Goal: Task Accomplishment & Management: Use online tool/utility

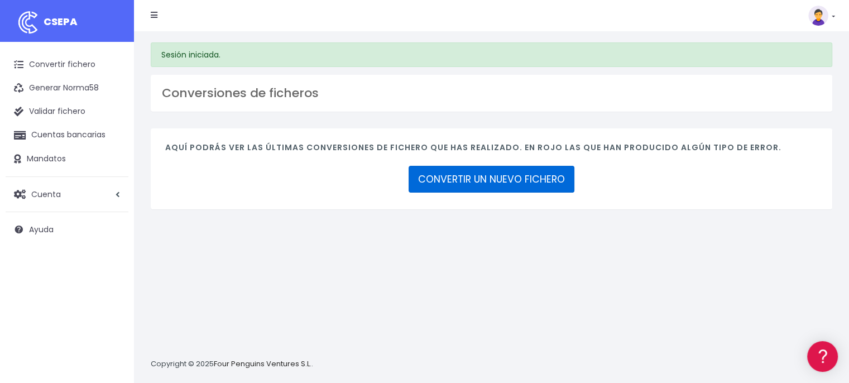
click at [491, 176] on link "CONVERTIR UN NUEVO FICHERO" at bounding box center [492, 179] width 166 height 27
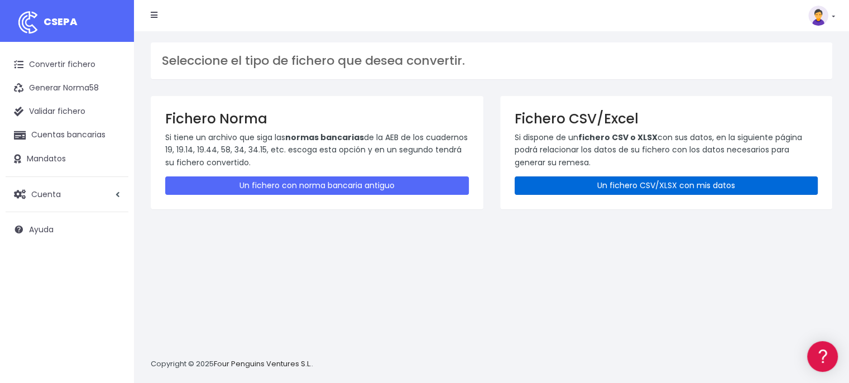
click at [637, 186] on link "Un fichero CSV/XLSX con mis datos" at bounding box center [667, 185] width 304 height 18
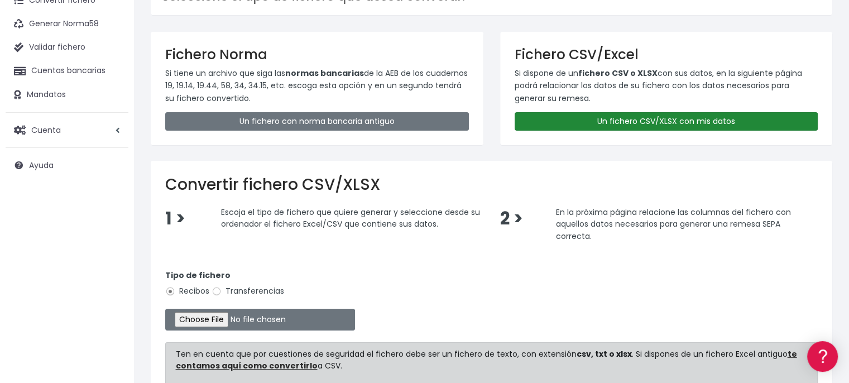
scroll to position [78, 0]
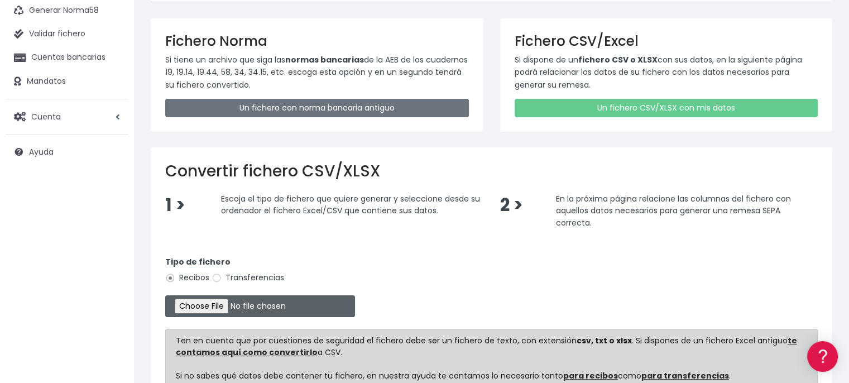
click at [212, 311] on input "file" at bounding box center [260, 306] width 190 height 22
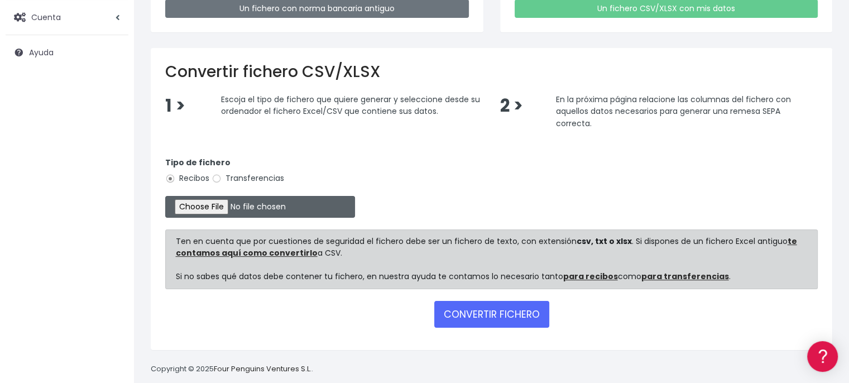
scroll to position [191, 0]
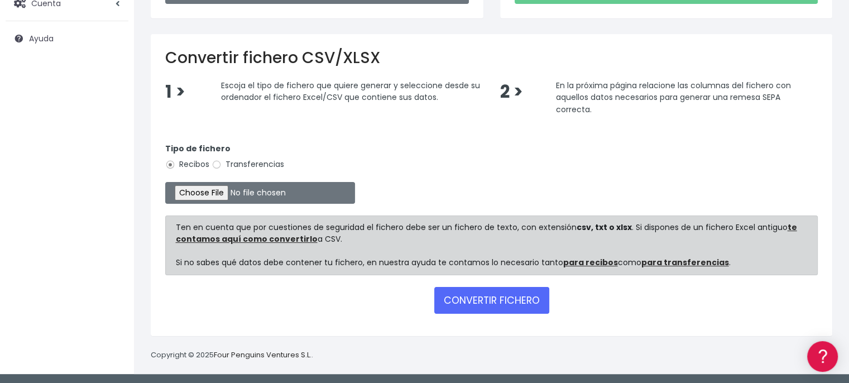
click at [537, 175] on form "Tipo de fichero Recibos Transferencias Ten en cuenta que por cuestiones de segu…" at bounding box center [491, 226] width 652 height 190
click at [218, 192] on input "file" at bounding box center [260, 193] width 190 height 22
type input "C:\fakepath\20250923 PLANTILLA datos no.csv"
click at [452, 303] on button "CONVERTIR FICHERO" at bounding box center [491, 300] width 115 height 27
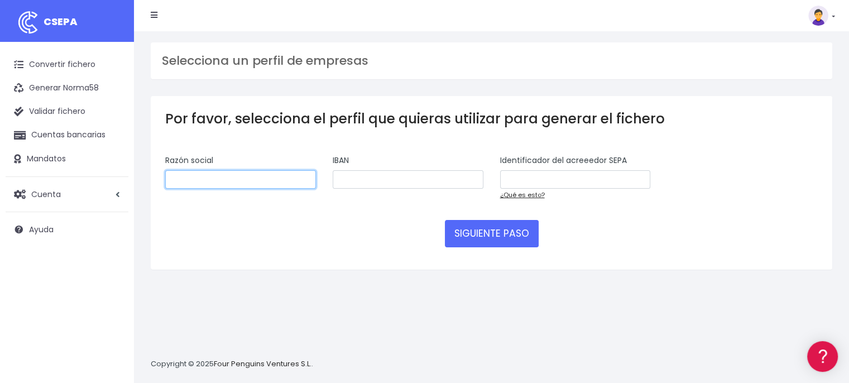
click at [272, 179] on input "text" at bounding box center [240, 179] width 151 height 19
type input "CP BAJO EL PUENTE"
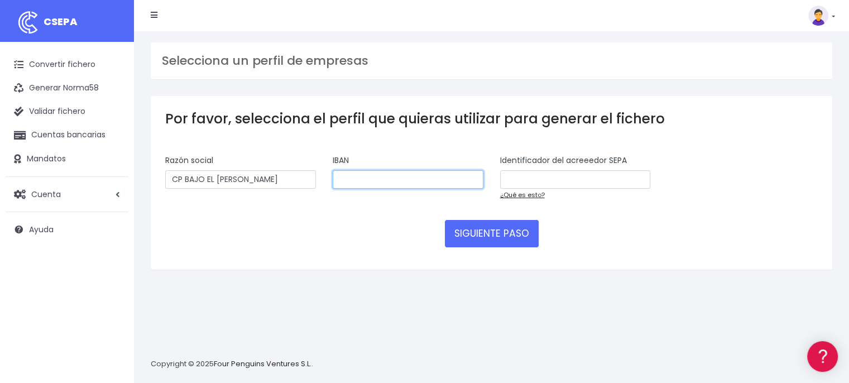
paste input "ES942085014584600673387"
type input "ES942085014584600673387"
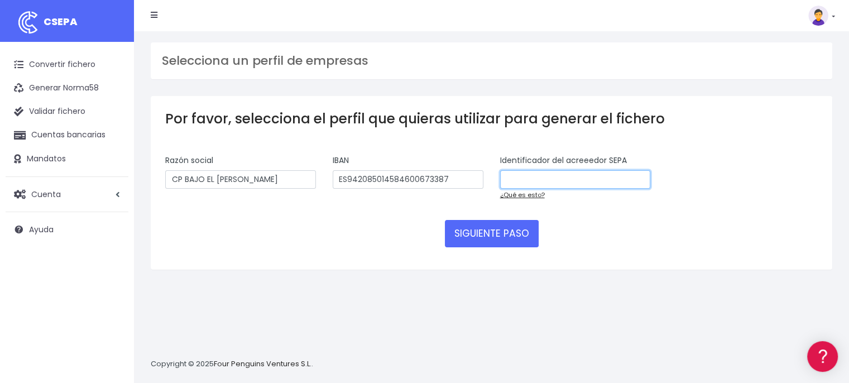
click at [531, 178] on input "text" at bounding box center [575, 179] width 151 height 19
paste input "ES05000H50449321"
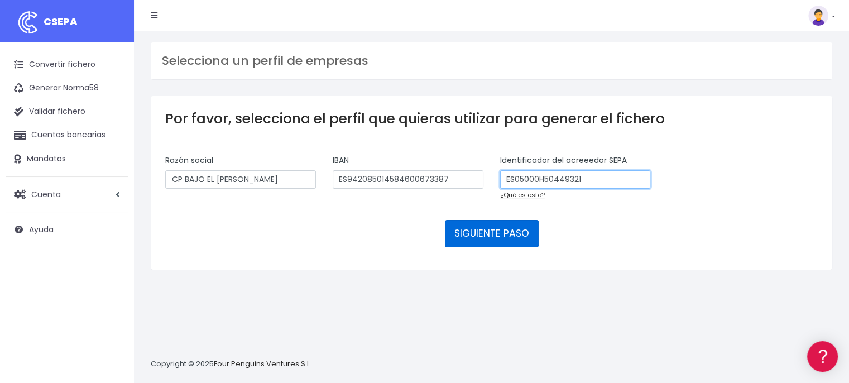
type input "ES05000H50449321"
click at [500, 234] on button "SIGUIENTE PASO" at bounding box center [492, 233] width 94 height 27
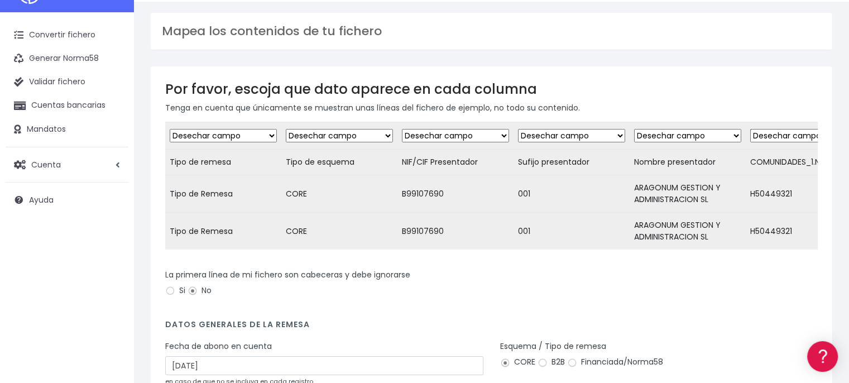
scroll to position [30, 0]
click at [170, 295] on input "Si" at bounding box center [170, 290] width 10 height 10
radio input "true"
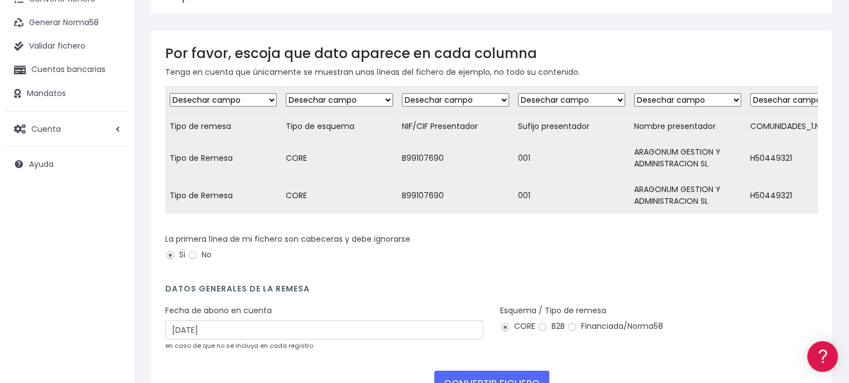
scroll to position [65, 0]
click at [243, 99] on select "Desechar campo Cliente: nombre Cliente: DNI Cliente: Email Cliente: Dirección C…" at bounding box center [223, 100] width 107 height 13
click at [244, 99] on select "Desechar campo Cliente: nombre Cliente: DNI Cliente: Email Cliente: Dirección C…" at bounding box center [223, 100] width 107 height 13
click at [344, 99] on select "Desechar campo Cliente: nombre Cliente: DNI Cliente: Email Cliente: Dirección C…" at bounding box center [339, 100] width 107 height 13
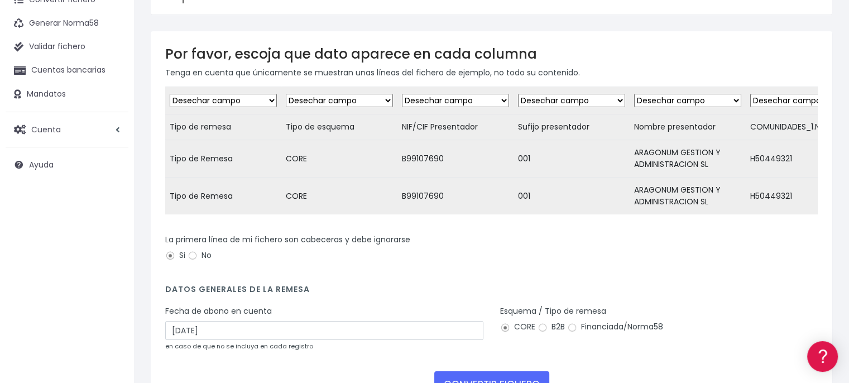
click at [440, 99] on select "Desechar campo Cliente: nombre Cliente: DNI Cliente: Email Cliente: Dirección C…" at bounding box center [455, 100] width 107 height 13
click at [553, 98] on select "Desechar campo Cliente: nombre Cliente: DNI Cliente: Email Cliente: Dirección C…" at bounding box center [571, 100] width 107 height 13
click at [709, 273] on div "La primera línea de mi fichero son cabeceras y debe ignorarse Si No" at bounding box center [491, 253] width 669 height 39
click at [674, 100] on select "Desechar campo Cliente: nombre Cliente: DNI Cliente: Email Cliente: Dirección C…" at bounding box center [687, 100] width 107 height 13
click at [564, 187] on td "001" at bounding box center [572, 195] width 116 height 37
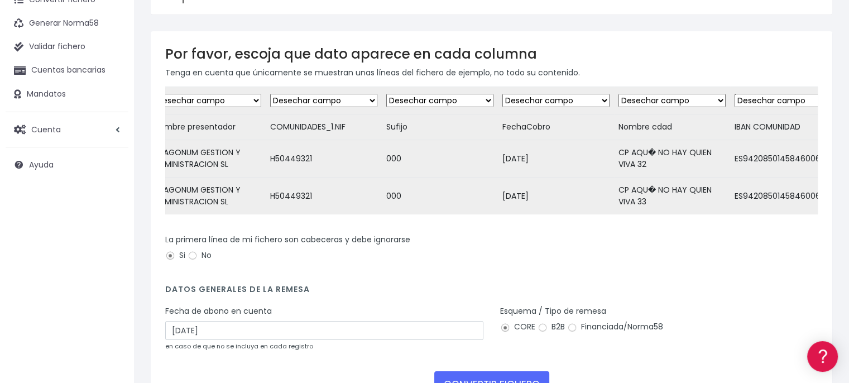
scroll to position [0, 482]
click at [337, 101] on select "Desechar campo Cliente: nombre Cliente: DNI Cliente: Email Cliente: Dirección C…" at bounding box center [321, 100] width 107 height 13
click at [395, 103] on select "Desechar campo Cliente: nombre Cliente: DNI Cliente: Email Cliente: Dirección C…" at bounding box center [437, 100] width 107 height 13
click at [628, 101] on select "Desechar campo Cliente: nombre Cliente: DNI Cliente: Email Cliente: Dirección C…" at bounding box center [669, 100] width 107 height 13
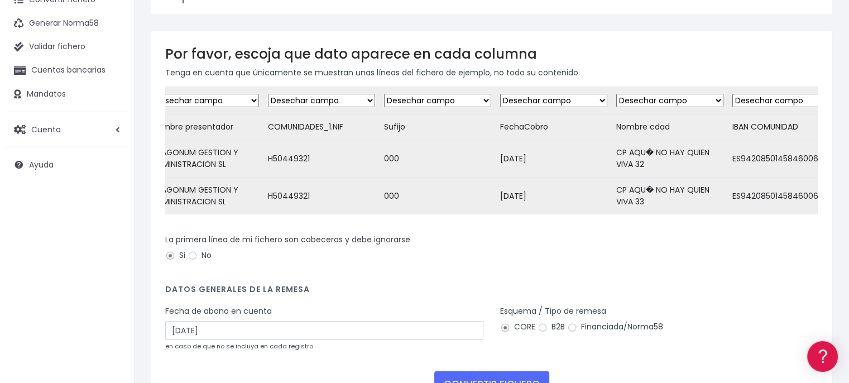
click at [556, 265] on div "La primera línea de mi fichero son cabeceras y debe ignorarse Si No" at bounding box center [491, 249] width 652 height 31
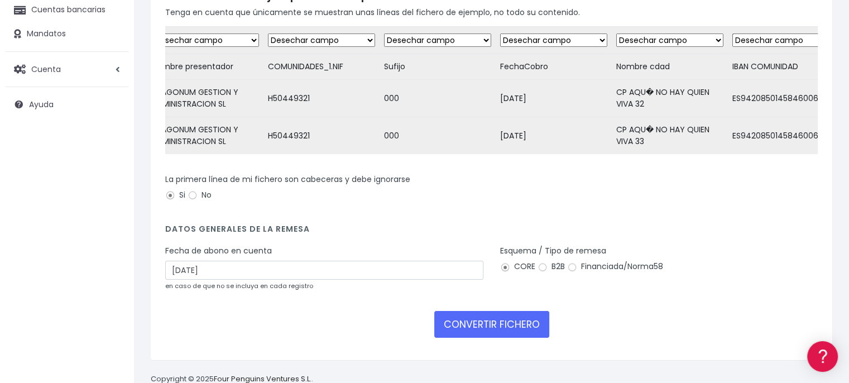
scroll to position [170, 0]
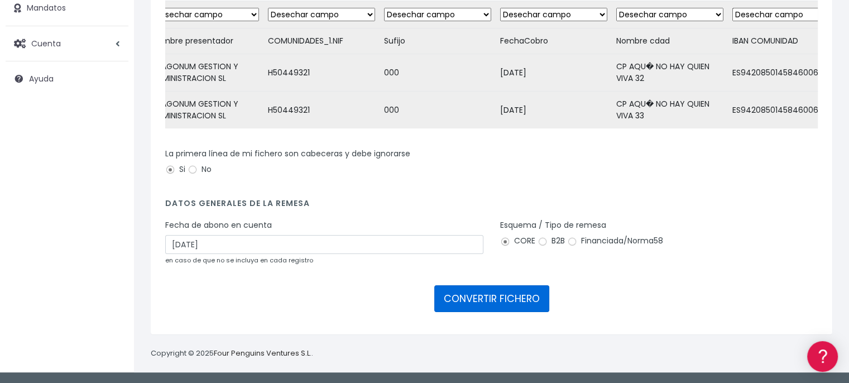
click at [499, 301] on button "CONVERTIR FICHERO" at bounding box center [491, 298] width 115 height 27
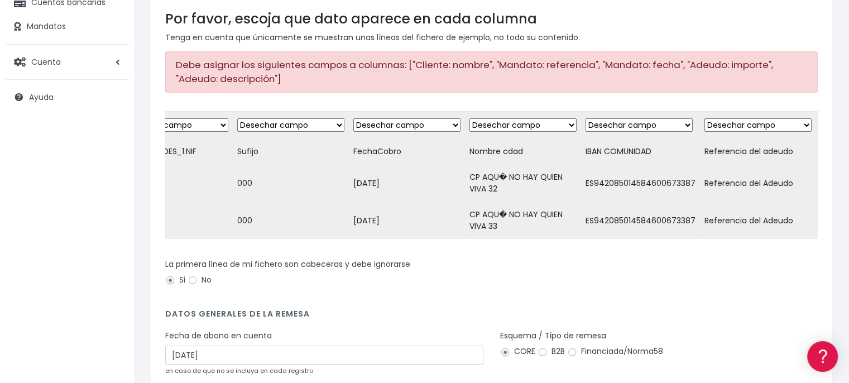
scroll to position [0, 573]
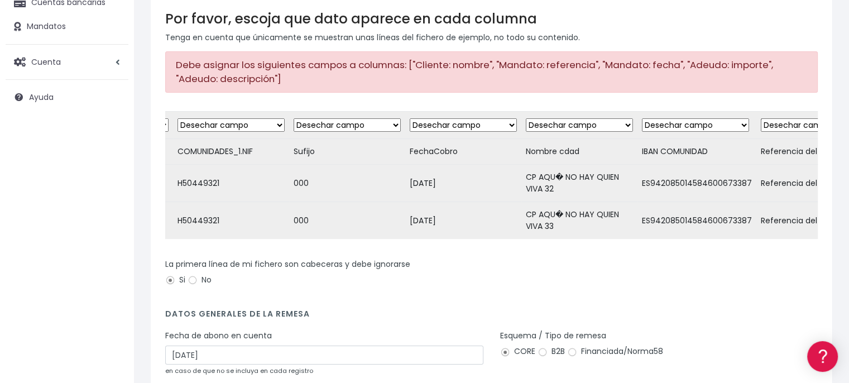
click at [443, 119] on select "Desechar campo Cliente: nombre Cliente: DNI Cliente: Email Cliente: Dirección C…" at bounding box center [463, 124] width 107 height 13
select select "date"
click at [410, 118] on select "Desechar campo Cliente: nombre Cliente: DNI Cliente: Email Cliente: Dirección C…" at bounding box center [463, 124] width 107 height 13
click at [685, 122] on select "Desechar campo Cliente: nombre Cliente: DNI Cliente: Email Cliente: Dirección C…" at bounding box center [695, 124] width 107 height 13
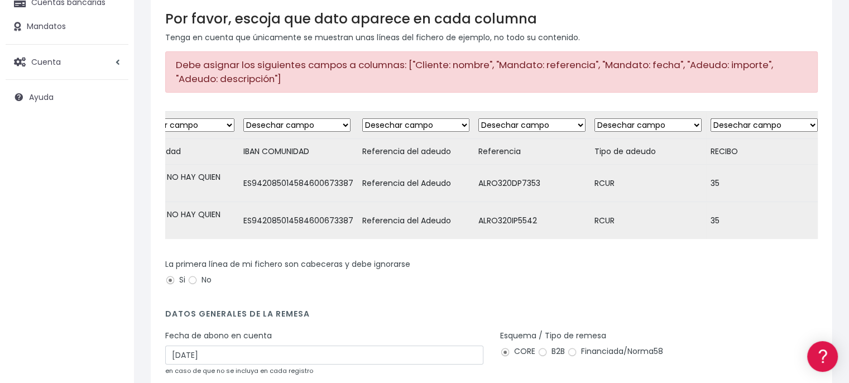
scroll to position [0, 1028]
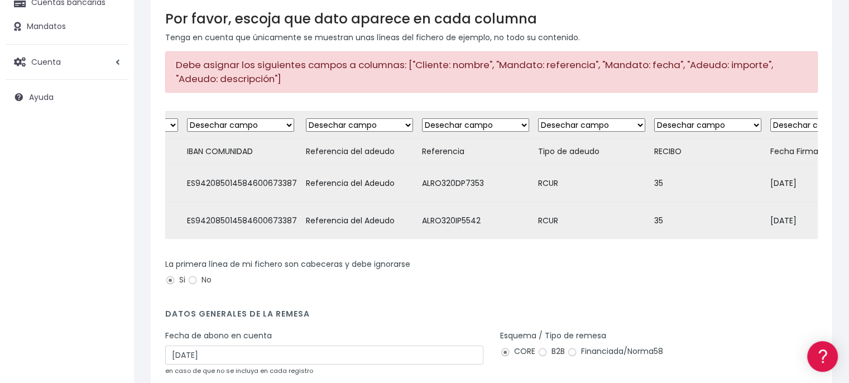
click at [334, 121] on select "Desechar campo Cliente: nombre Cliente: DNI Cliente: Email Cliente: Dirección C…" at bounding box center [359, 124] width 107 height 13
select select "reference"
click at [306, 118] on select "Desechar campo Cliente: nombre Cliente: DNI Cliente: Email Cliente: Dirección C…" at bounding box center [359, 124] width 107 height 13
click at [454, 124] on select "Desechar campo Cliente: nombre Cliente: DNI Cliente: Email Cliente: Dirección C…" at bounding box center [475, 124] width 107 height 13
select select "mandate_reference"
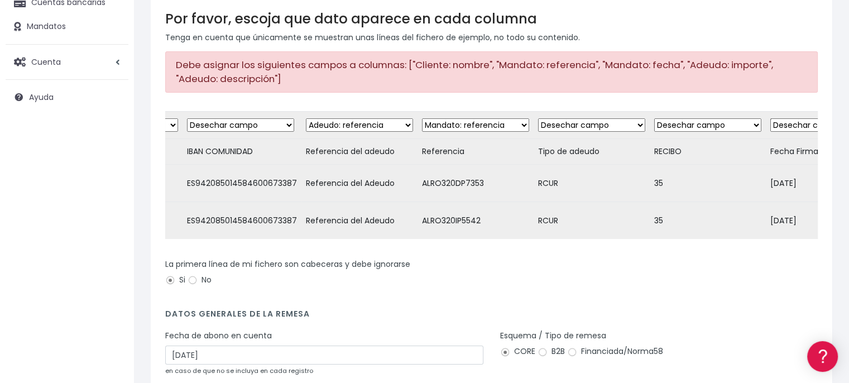
click at [422, 118] on select "Desechar campo Cliente: nombre Cliente: DNI Cliente: Email Cliente: Dirección C…" at bounding box center [475, 124] width 107 height 13
click at [594, 120] on select "Desechar campo Cliente: nombre Cliente: DNI Cliente: Email Cliente: Dirección C…" at bounding box center [591, 124] width 107 height 13
click at [680, 121] on select "Desechar campo Cliente: nombre Cliente: DNI Cliente: Email Cliente: Dirección C…" at bounding box center [707, 124] width 107 height 13
select select "amount"
click at [654, 118] on select "Desechar campo Cliente: nombre Cliente: DNI Cliente: Email Cliente: Dirección C…" at bounding box center [707, 124] width 107 height 13
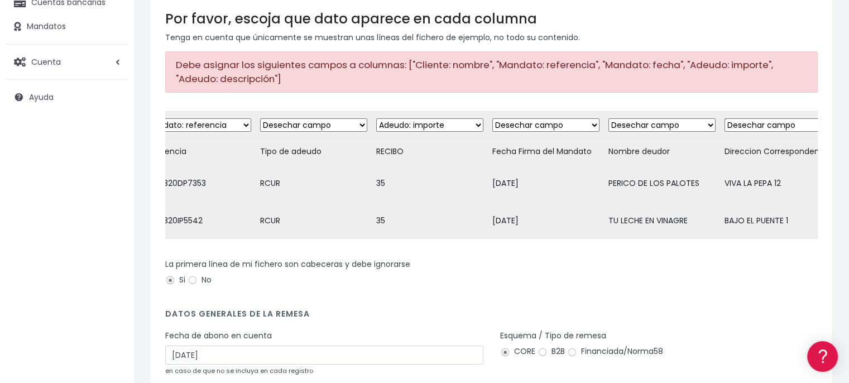
scroll to position [0, 1331]
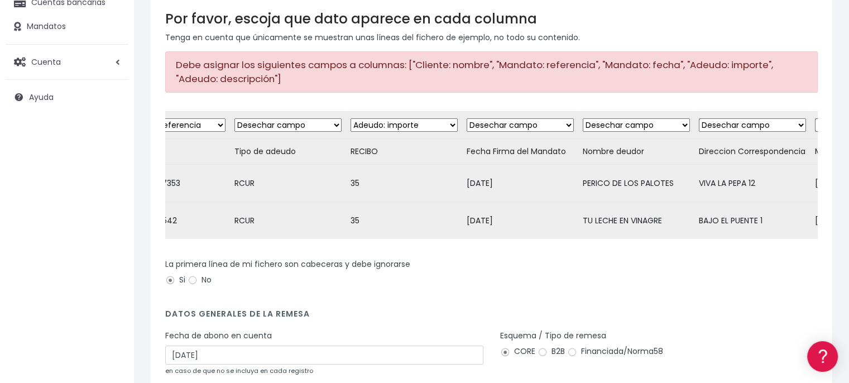
click at [510, 124] on select "Desechar campo Cliente: nombre Cliente: DNI Cliente: Email Cliente: Dirección C…" at bounding box center [520, 124] width 107 height 13
select select "mandate_signed_at"
click at [467, 118] on select "Desechar campo Cliente: nombre Cliente: DNI Cliente: Email Cliente: Dirección C…" at bounding box center [520, 124] width 107 height 13
click at [594, 121] on select "Desechar campo Cliente: nombre Cliente: DNI Cliente: Email Cliente: Dirección C…" at bounding box center [636, 124] width 107 height 13
select select "debtor"
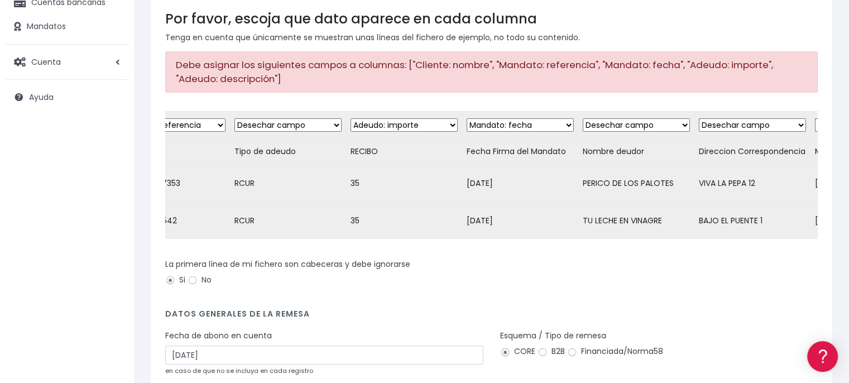
click at [583, 118] on select "Desechar campo Cliente: nombre Cliente: DNI Cliente: Email Cliente: Dirección C…" at bounding box center [636, 124] width 107 height 13
click at [724, 122] on select "Desechar campo Cliente: nombre Cliente: DNI Cliente: Email Cliente: Dirección C…" at bounding box center [752, 124] width 107 height 13
select select "address"
click at [699, 118] on select "Desechar campo Cliente: nombre Cliente: DNI Cliente: Email Cliente: Dirección C…" at bounding box center [752, 124] width 107 height 13
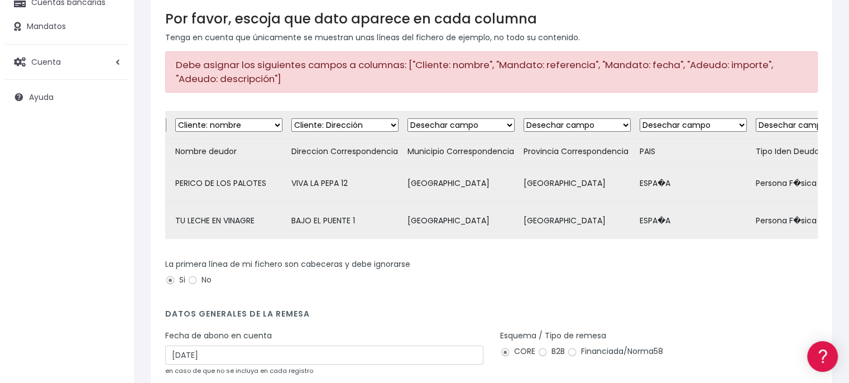
scroll to position [0, 1745]
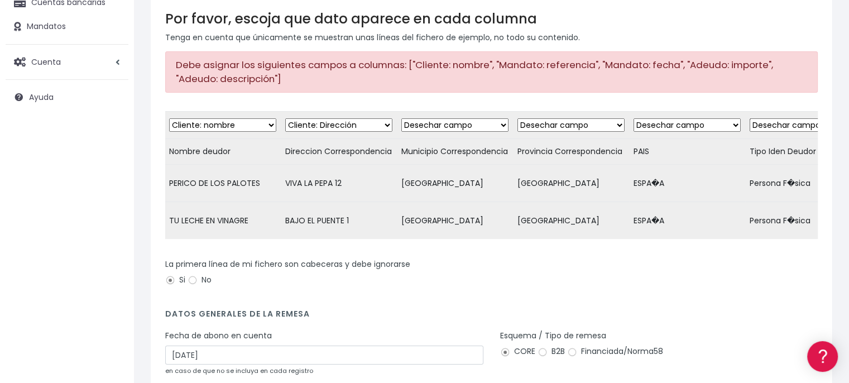
click at [442, 123] on select "Desechar campo Cliente: nombre Cliente: DNI Cliente: Email Cliente: Dirección C…" at bounding box center [454, 124] width 107 height 13
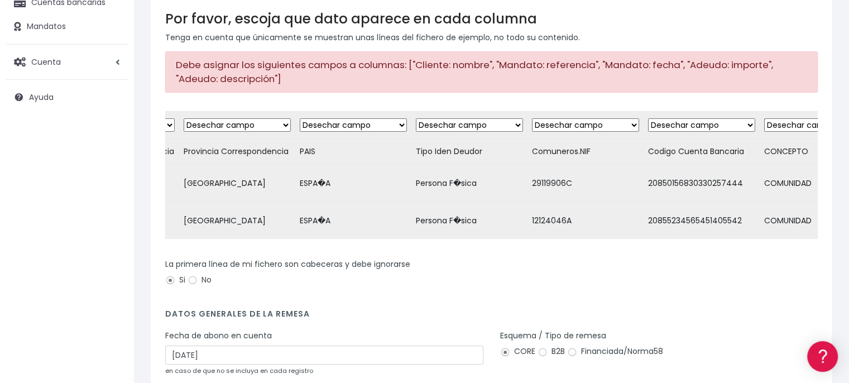
scroll to position [0, 2124]
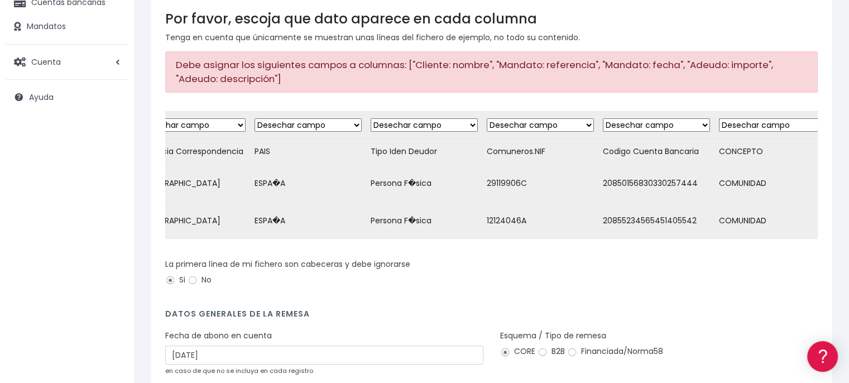
click at [520, 122] on select "Desechar campo Cliente: nombre Cliente: DNI Cliente: Email Cliente: Dirección C…" at bounding box center [540, 124] width 107 height 13
select select "taxid"
click at [487, 118] on select "Desechar campo Cliente: nombre Cliente: DNI Cliente: Email Cliente: Dirección C…" at bounding box center [540, 124] width 107 height 13
click at [622, 123] on select "Desechar campo Cliente: nombre Cliente: DNI Cliente: Email Cliente: Dirección C…" at bounding box center [656, 124] width 107 height 13
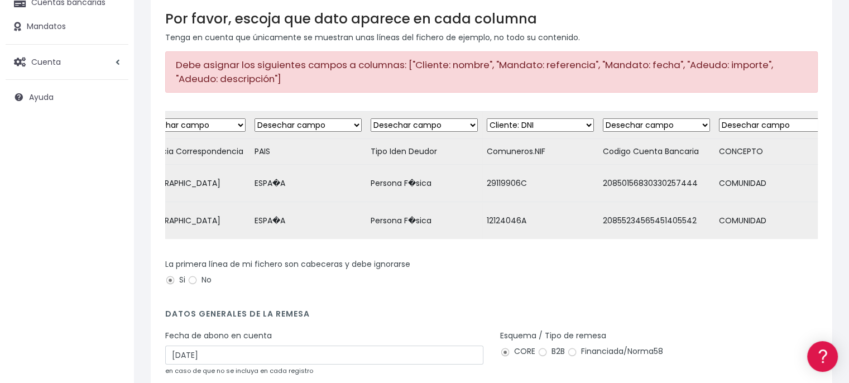
click at [622, 123] on select "Desechar campo Cliente: nombre Cliente: DNI Cliente: Email Cliente: Dirección C…" at bounding box center [656, 124] width 107 height 13
select select "ccc"
click at [603, 118] on select "Desechar campo Cliente: nombre Cliente: DNI Cliente: Email Cliente: Dirección C…" at bounding box center [656, 124] width 107 height 13
click at [730, 122] on select "Desechar campo Cliente: nombre Cliente: DNI Cliente: Email Cliente: Dirección C…" at bounding box center [772, 124] width 107 height 13
select select "description"
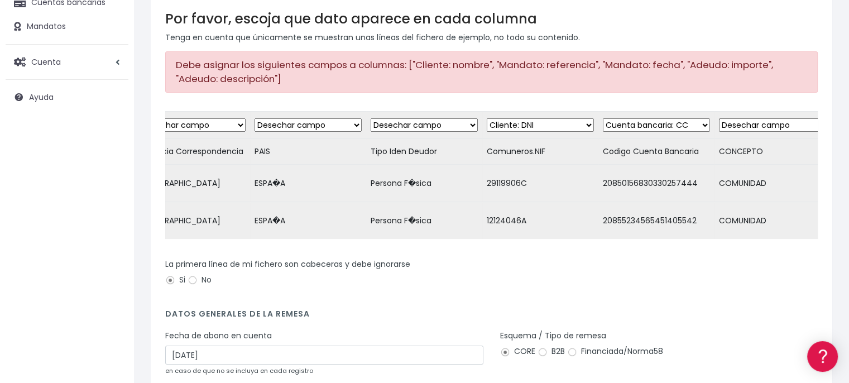
click at [719, 118] on select "Desechar campo Cliente: nombre Cliente: DNI Cliente: Email Cliente: Dirección C…" at bounding box center [772, 124] width 107 height 13
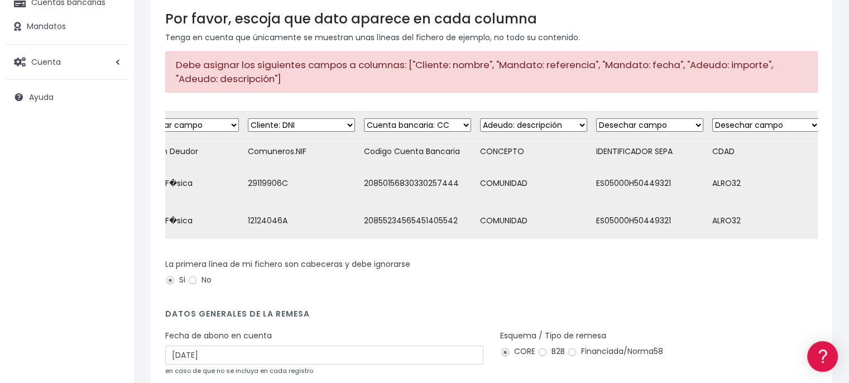
click at [601, 119] on select "Desechar campo Cliente: nombre Cliente: DNI Cliente: Email Cliente: Dirección C…" at bounding box center [649, 124] width 107 height 13
click at [479, 325] on form "Desechar campo Cliente: nombre Cliente: DNI Cliente: Email Cliente: Dirección C…" at bounding box center [491, 270] width 652 height 319
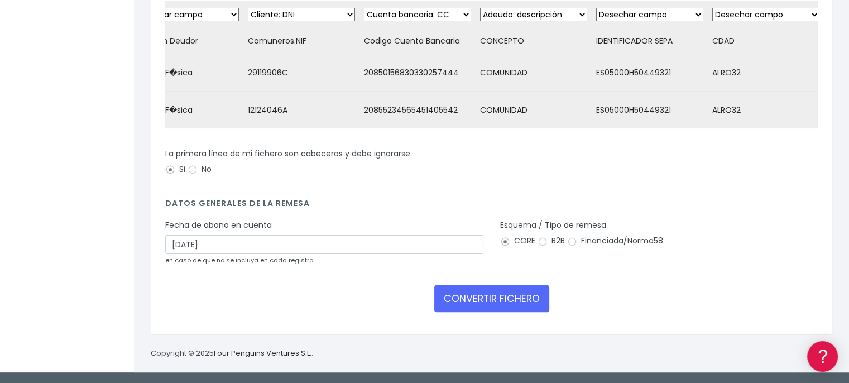
scroll to position [261, 0]
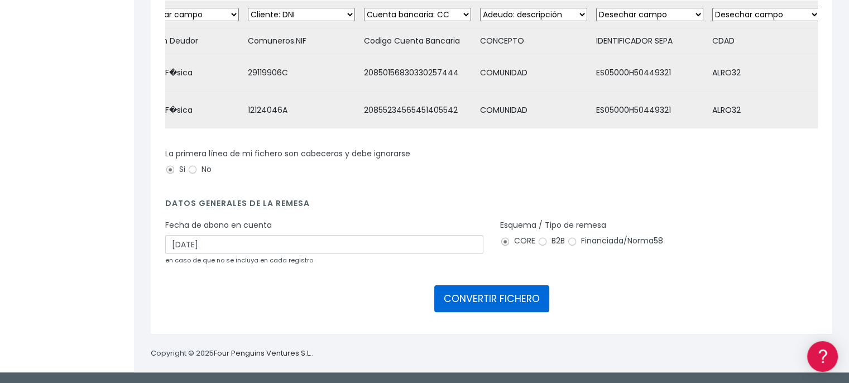
click at [498, 296] on button "CONVERTIR FICHERO" at bounding box center [491, 298] width 115 height 27
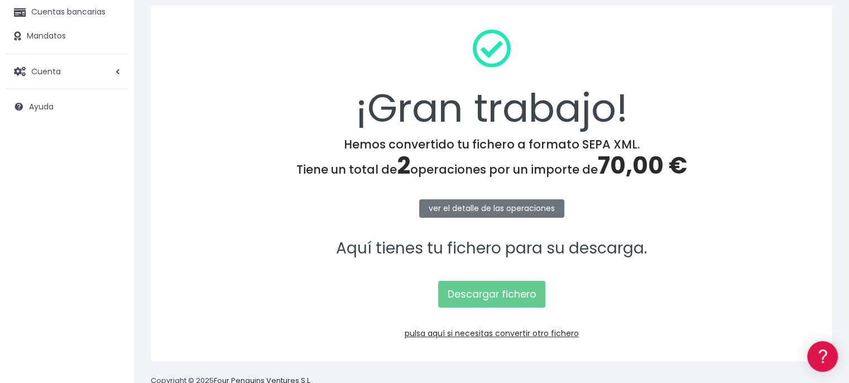
scroll to position [150, 0]
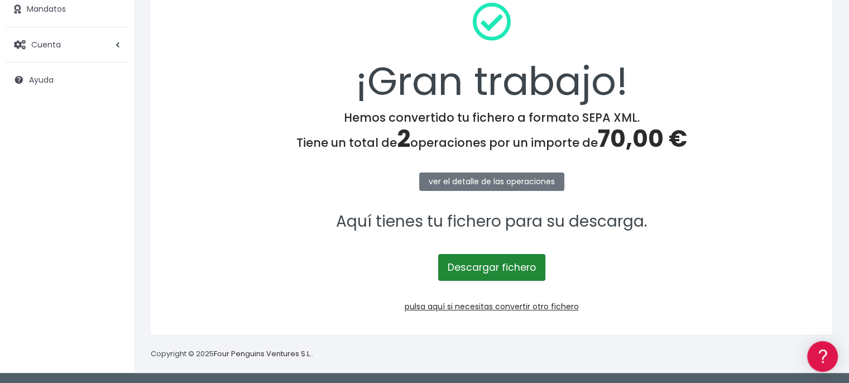
click at [495, 273] on link "Descargar fichero" at bounding box center [491, 267] width 107 height 27
